Goal: Use online tool/utility: Utilize a website feature to perform a specific function

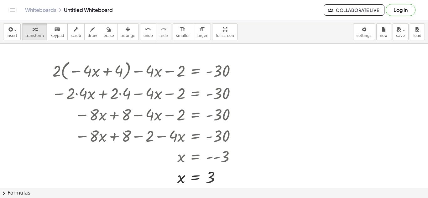
scroll to position [2, 0]
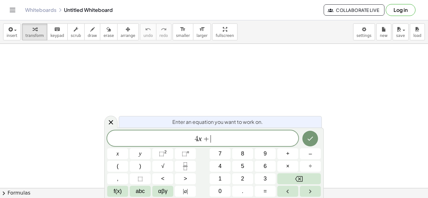
scroll to position [3, 0]
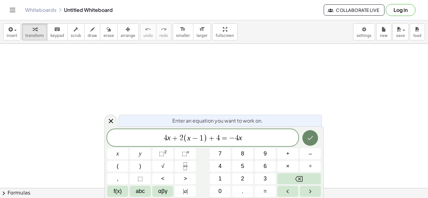
click at [308, 138] on icon "Done" at bounding box center [310, 138] width 8 height 8
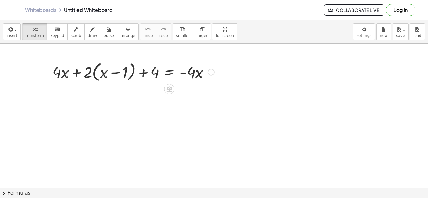
click at [95, 71] on div at bounding box center [133, 72] width 168 height 24
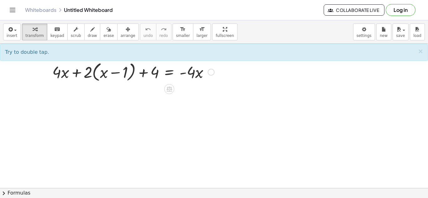
click at [95, 71] on div at bounding box center [133, 72] width 168 height 24
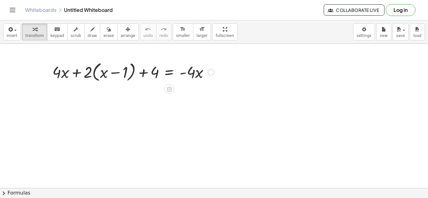
click at [95, 71] on div at bounding box center [133, 72] width 168 height 24
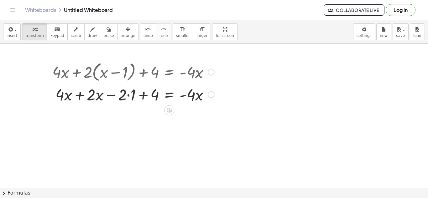
click at [128, 96] on div at bounding box center [133, 94] width 168 height 21
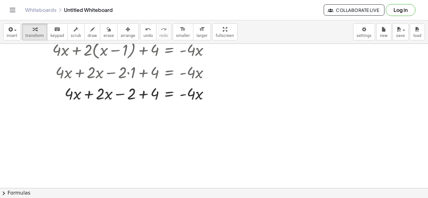
scroll to position [23, 0]
click at [88, 93] on div at bounding box center [133, 92] width 168 height 21
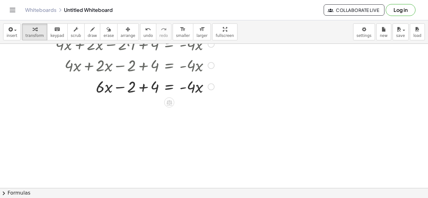
scroll to position [49, 0]
click at [144, 90] on div at bounding box center [133, 87] width 168 height 21
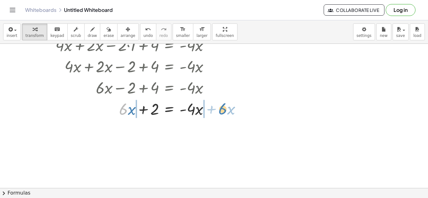
drag, startPoint x: 125, startPoint y: 110, endPoint x: 224, endPoint y: 109, distance: 99.2
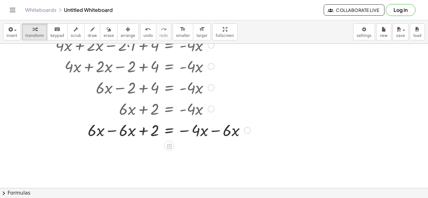
click at [110, 134] on div at bounding box center [151, 129] width 204 height 21
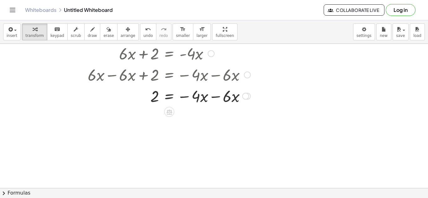
scroll to position [111, 0]
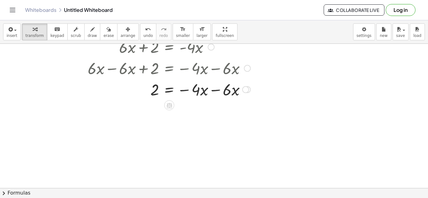
click at [217, 91] on div at bounding box center [151, 89] width 204 height 21
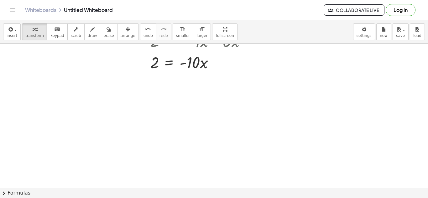
scroll to position [161, 0]
drag, startPoint x: 157, startPoint y: 63, endPoint x: 160, endPoint y: 69, distance: 6.2
click at [160, 69] on div at bounding box center [151, 61] width 204 height 21
drag, startPoint x: 195, startPoint y: 63, endPoint x: 149, endPoint y: 78, distance: 48.7
click at [149, 78] on div "+ · 4 · x + · 2 · ( + x − 1 ) + 4 = · - 4 · x + · 4 · x + · 2 · x − · 2 · 1 + 4…" at bounding box center [214, 99] width 428 height 433
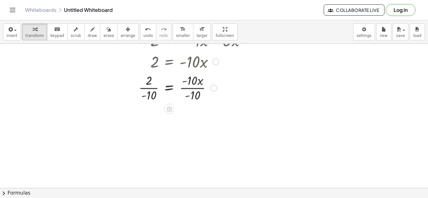
click at [195, 87] on div at bounding box center [151, 87] width 204 height 31
click at [156, 120] on div at bounding box center [151, 118] width 204 height 31
click at [150, 120] on div at bounding box center [151, 118] width 204 height 31
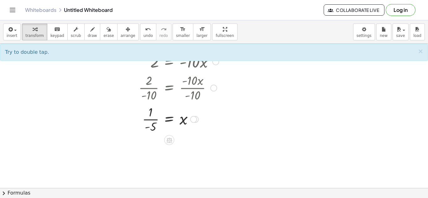
click at [150, 120] on div at bounding box center [151, 118] width 204 height 31
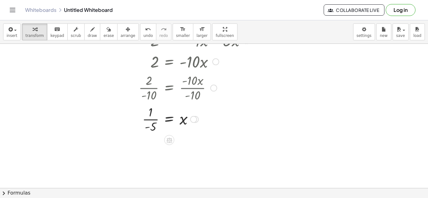
click at [150, 120] on div at bounding box center [151, 118] width 204 height 31
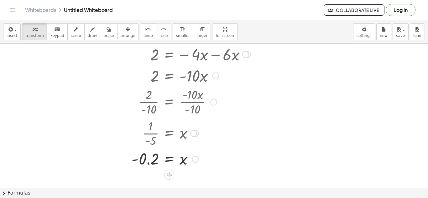
scroll to position [149, 0]
